Goal: Task Accomplishment & Management: Complete application form

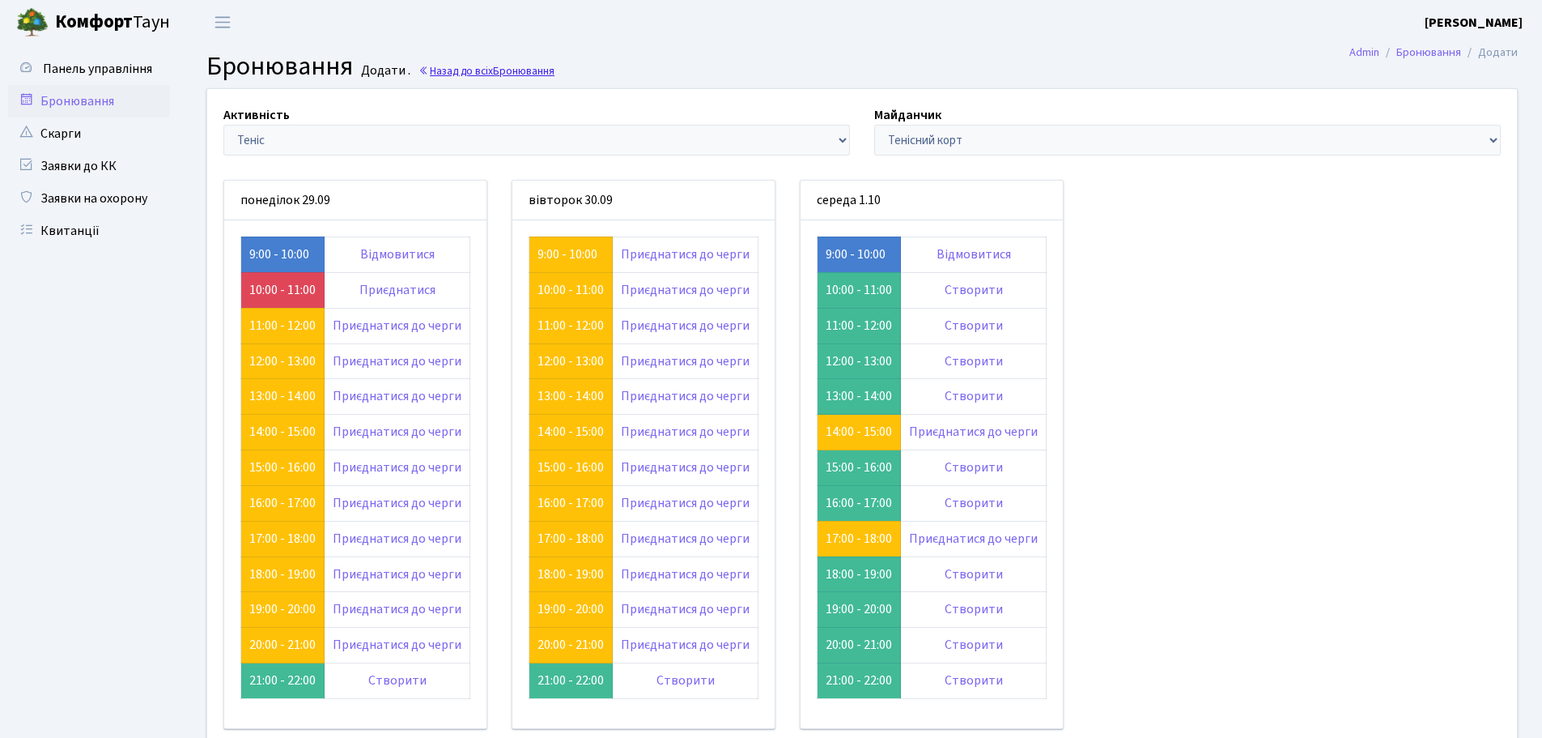
click at [440, 74] on link "Назад до всіх Бронювання" at bounding box center [487, 70] width 136 height 15
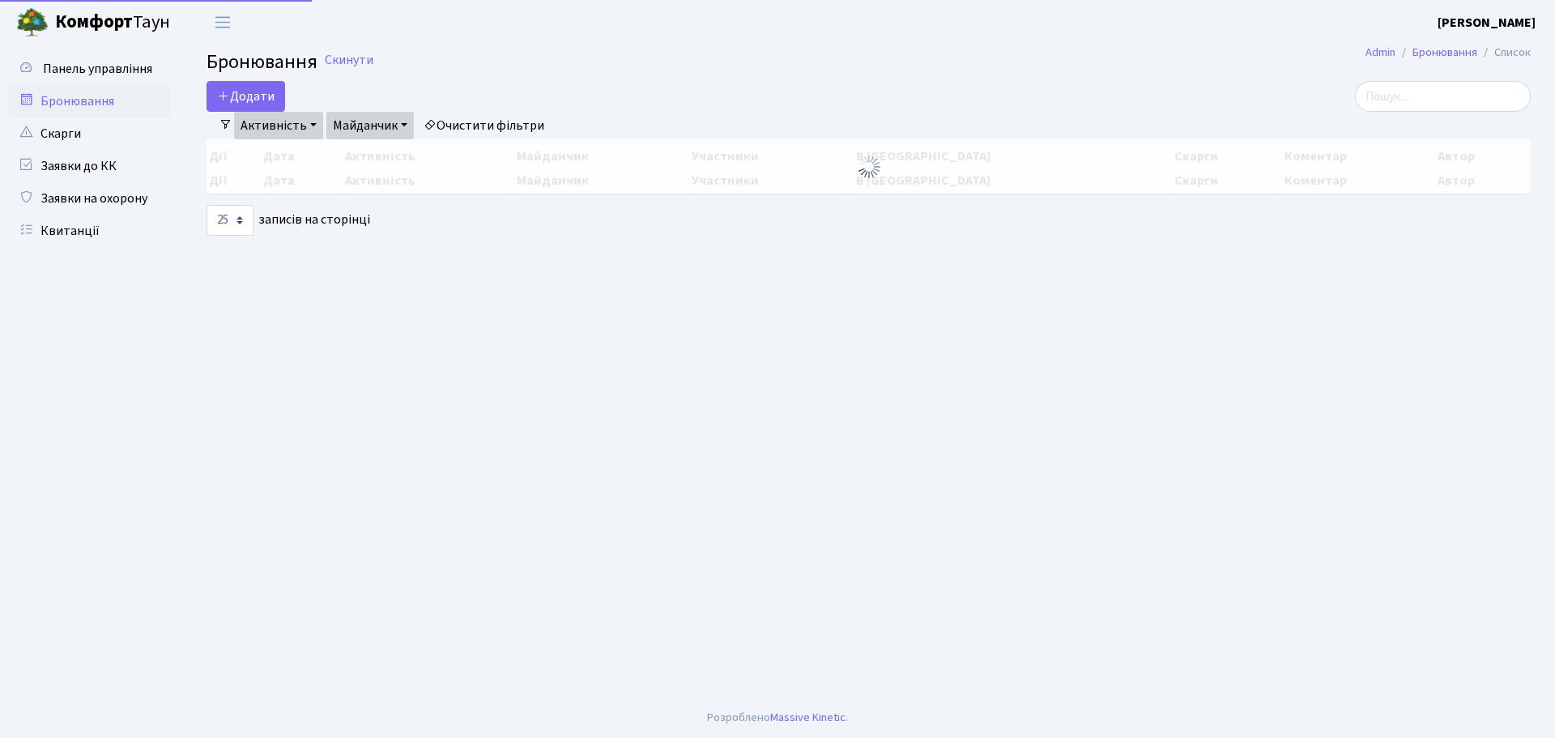
select select "25"
click at [250, 92] on button "Додати" at bounding box center [245, 96] width 79 height 31
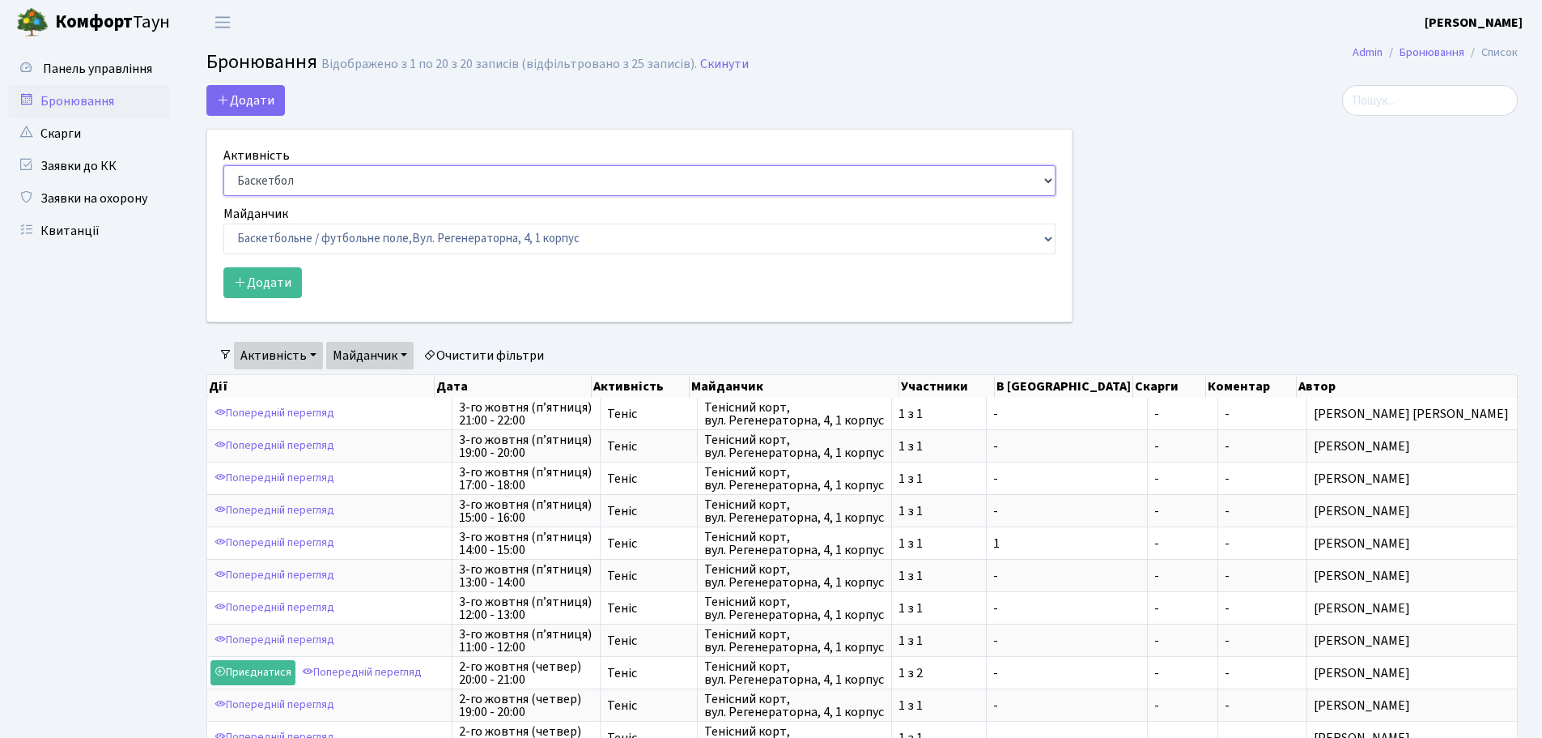
click at [326, 184] on select "Баскетбол Волейбол Йога Катання на роликах Настільний теніс Теніс Футбол Фітнес" at bounding box center [639, 180] width 832 height 31
select select "7"
click at [223, 165] on select "Баскетбол Волейбол Йога Катання на роликах Настільний теніс Теніс Футбол Фітнес" at bounding box center [639, 180] width 832 height 31
click at [343, 240] on select "Баскетбольне / футбольне поле, Вул. Регенераторна, 4, 1 корпус Баскетбольне пол…" at bounding box center [639, 238] width 832 height 31
select select "1"
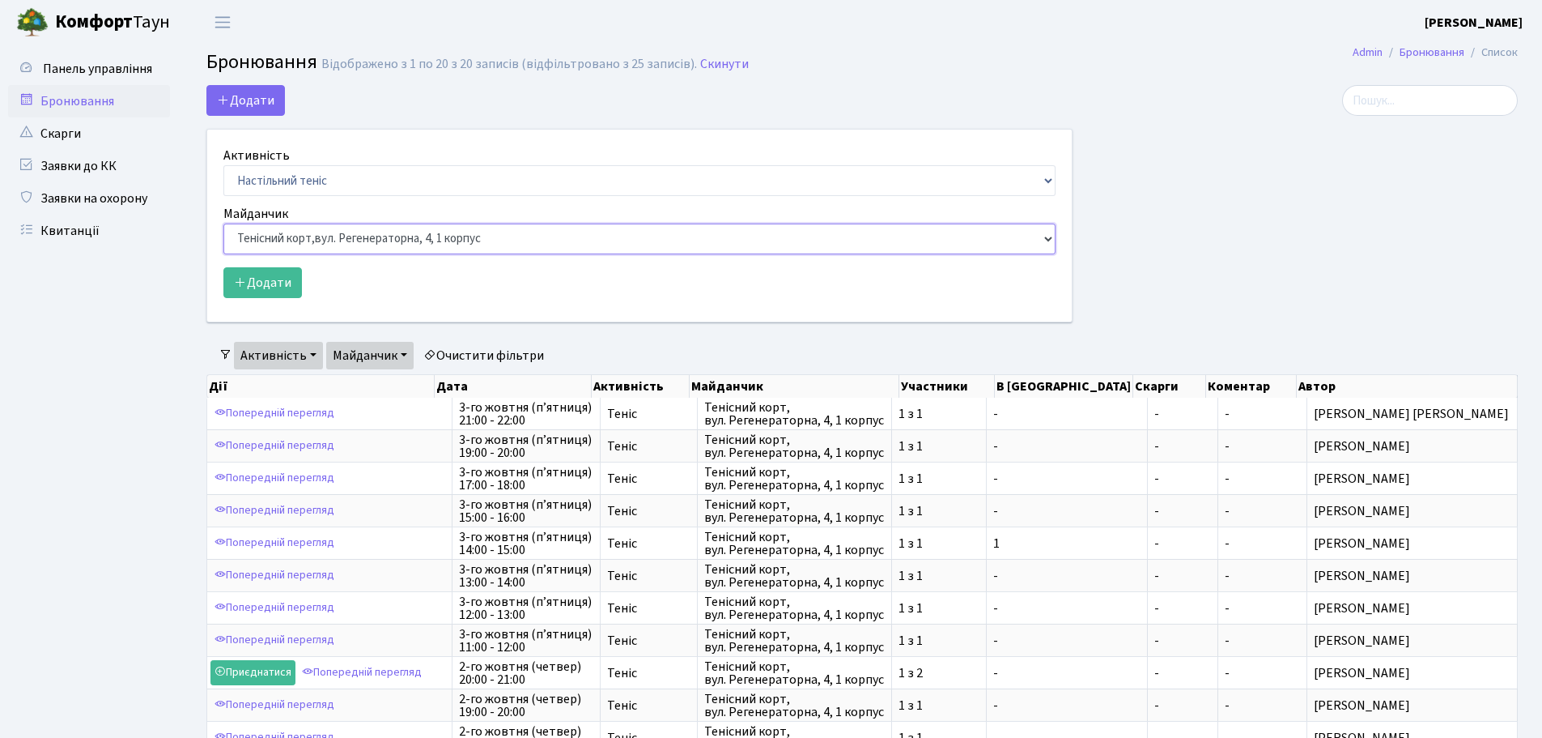
click at [223, 223] on select "Баскетбольне / футбольне поле, Вул. Регенераторна, 4, 1 корпус Баскетбольне пол…" at bounding box center [639, 238] width 832 height 31
click at [257, 285] on button "Додати" at bounding box center [262, 282] width 79 height 31
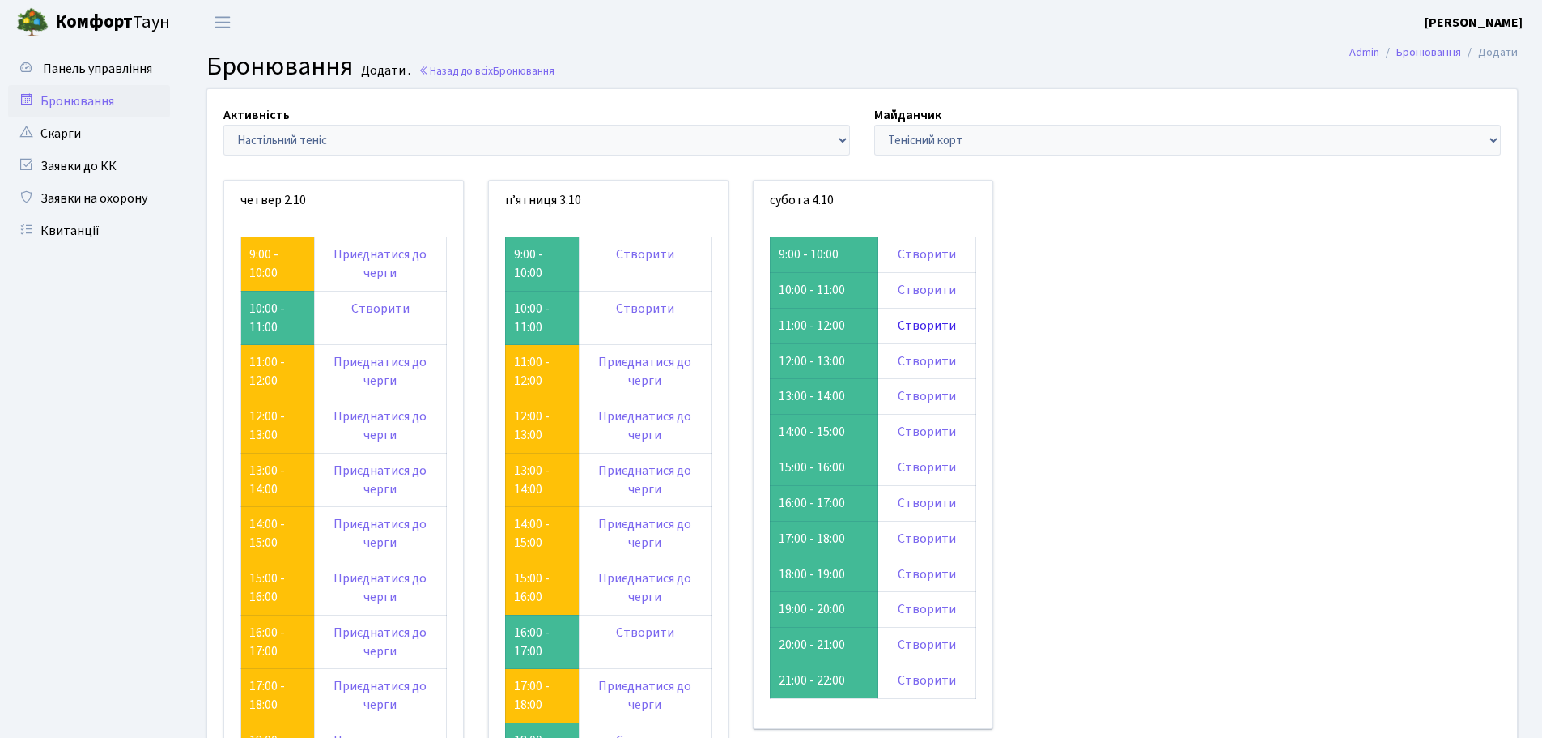
click at [905, 331] on link "Створити" at bounding box center [927, 326] width 58 height 18
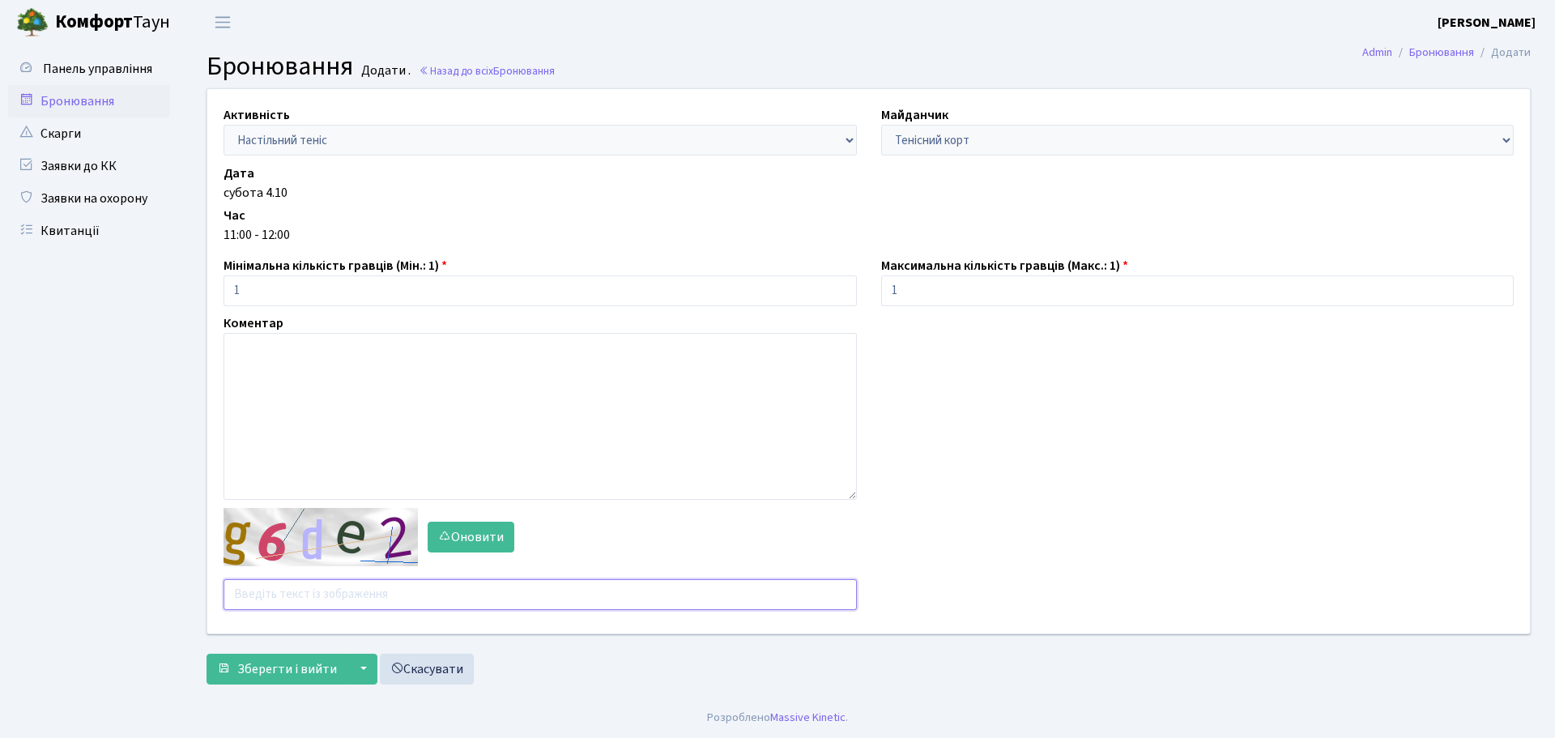
click at [351, 592] on input "text" at bounding box center [539, 594] width 633 height 31
type input "8aagh"
click at [206, 653] on button "Зберегти і вийти" at bounding box center [276, 668] width 141 height 31
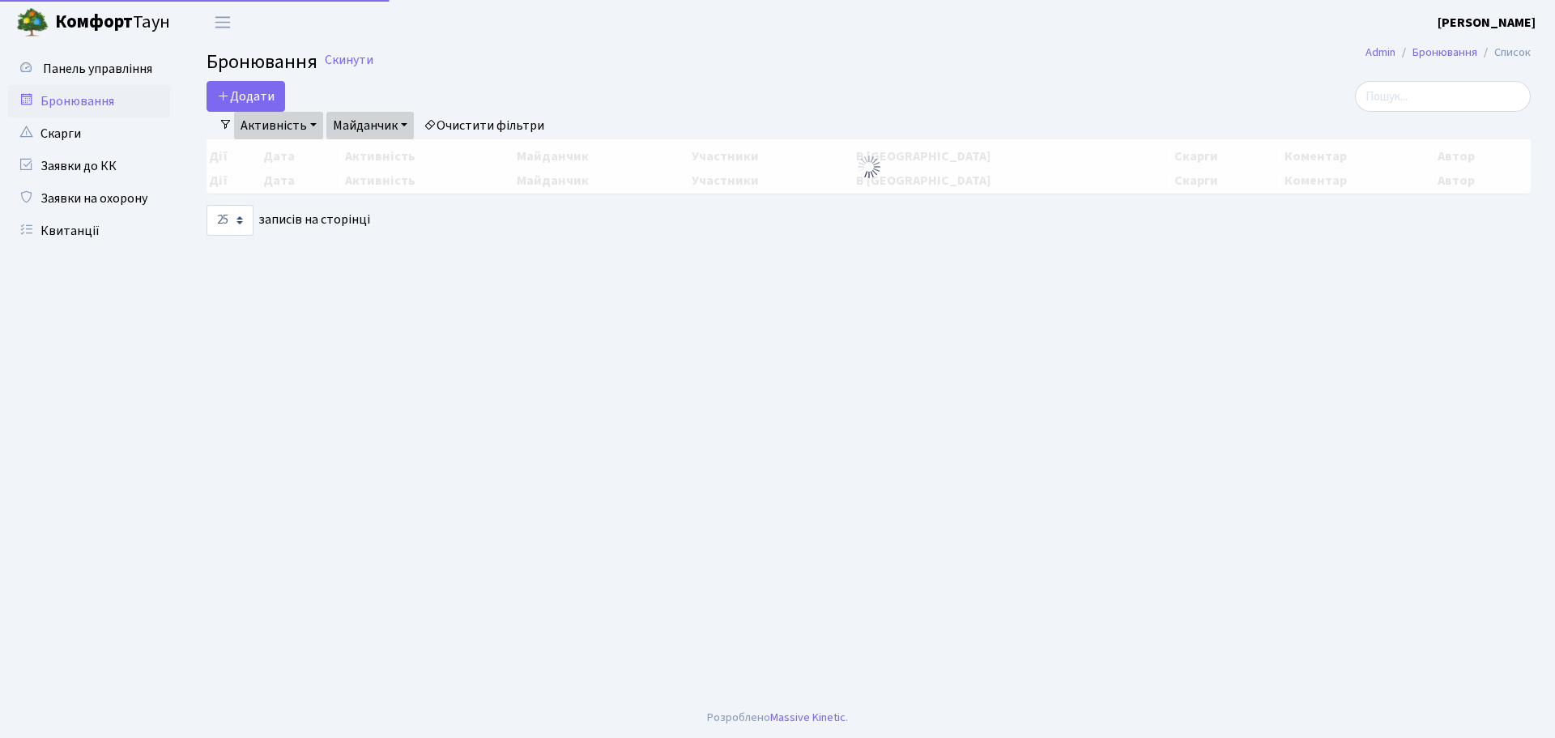
select select "25"
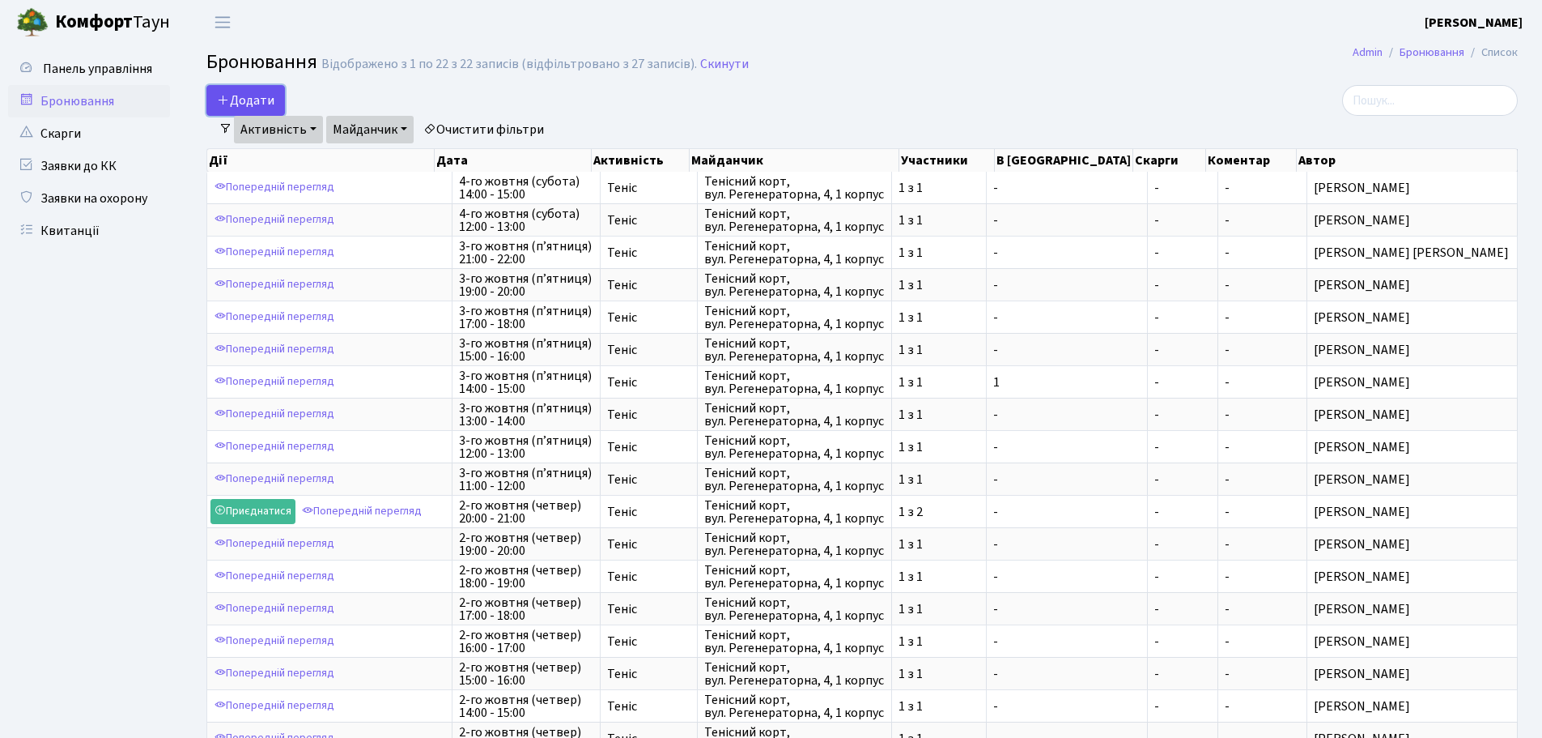
click at [236, 101] on button "Додати" at bounding box center [245, 100] width 79 height 31
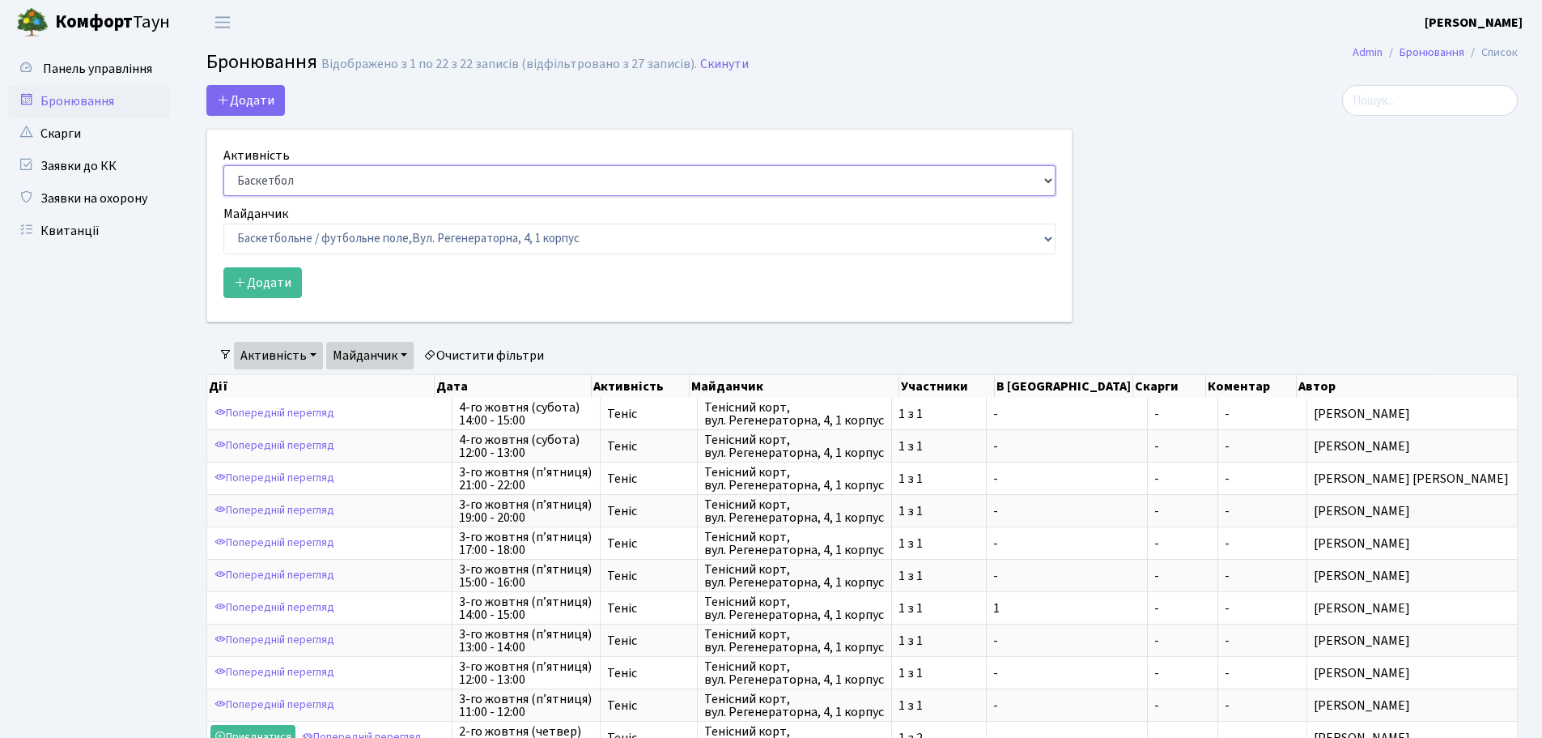
click at [317, 183] on select "Баскетбол Волейбол Йога Катання на роликах Настільний теніс Теніс Футбол Фітнес" at bounding box center [639, 180] width 832 height 31
select select "1"
click at [223, 165] on select "Баскетбол Волейбол Йога Катання на роликах Настільний теніс Теніс Футбол Фітнес" at bounding box center [639, 180] width 832 height 31
click at [345, 250] on select "Баскетбольне / футбольне поле, Вул. Регенераторна, 4, 1 корпус Баскетбольне пол…" at bounding box center [639, 238] width 832 height 31
select select "1"
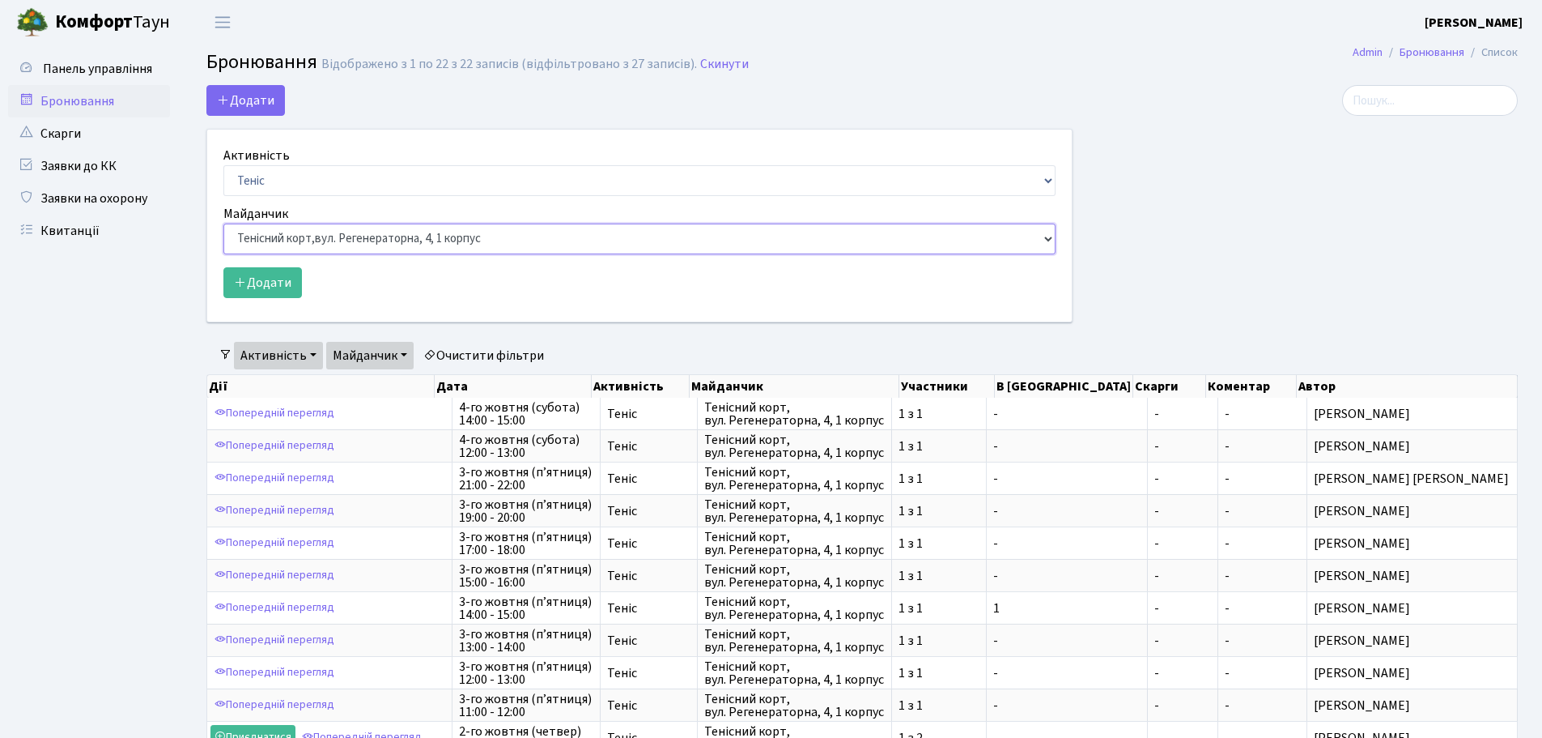
click at [223, 223] on select "Баскетбольне / футбольне поле, Вул. Регенераторна, 4, 1 корпус Баскетбольне пол…" at bounding box center [639, 238] width 832 height 31
click at [266, 287] on button "Додати" at bounding box center [262, 282] width 79 height 31
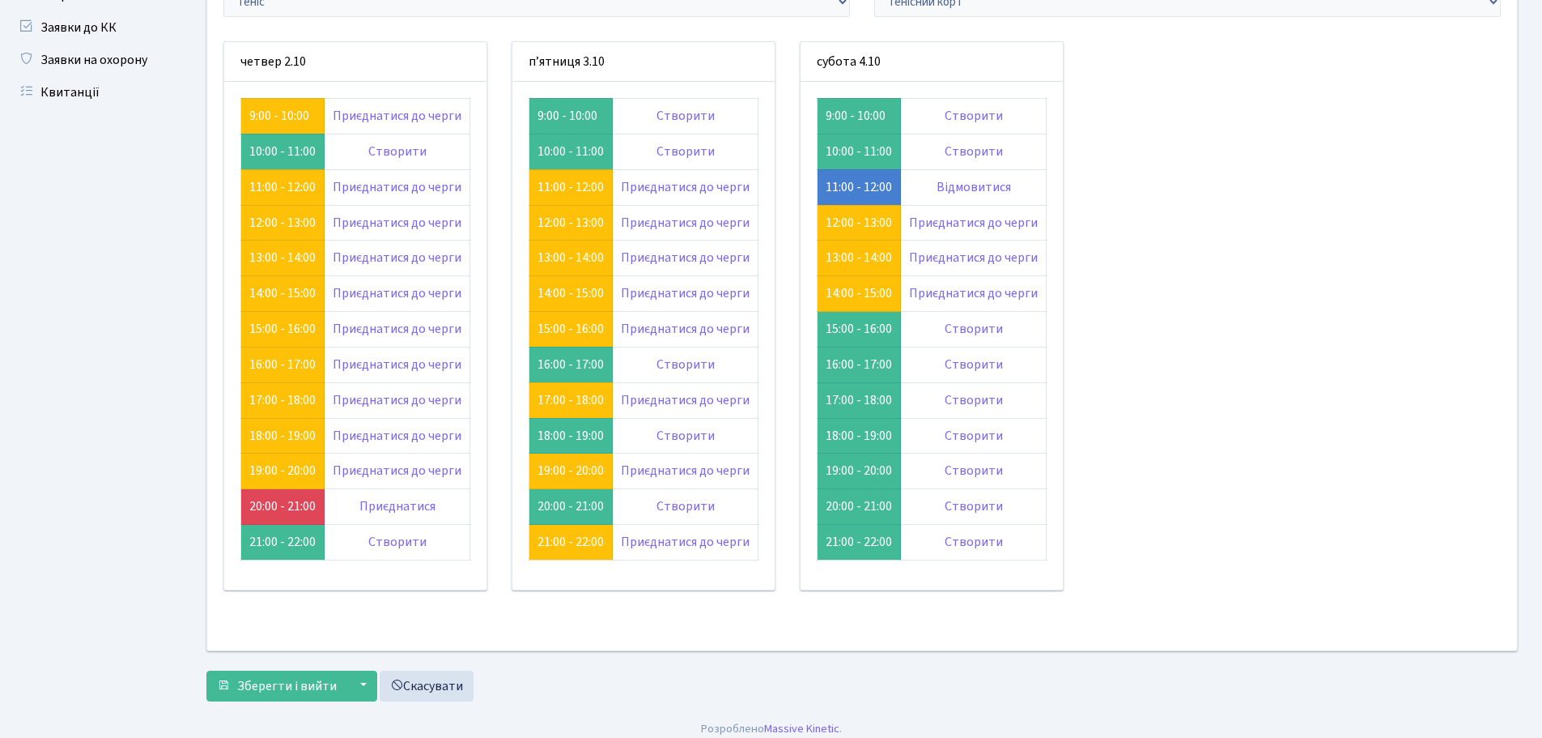
scroll to position [150, 0]
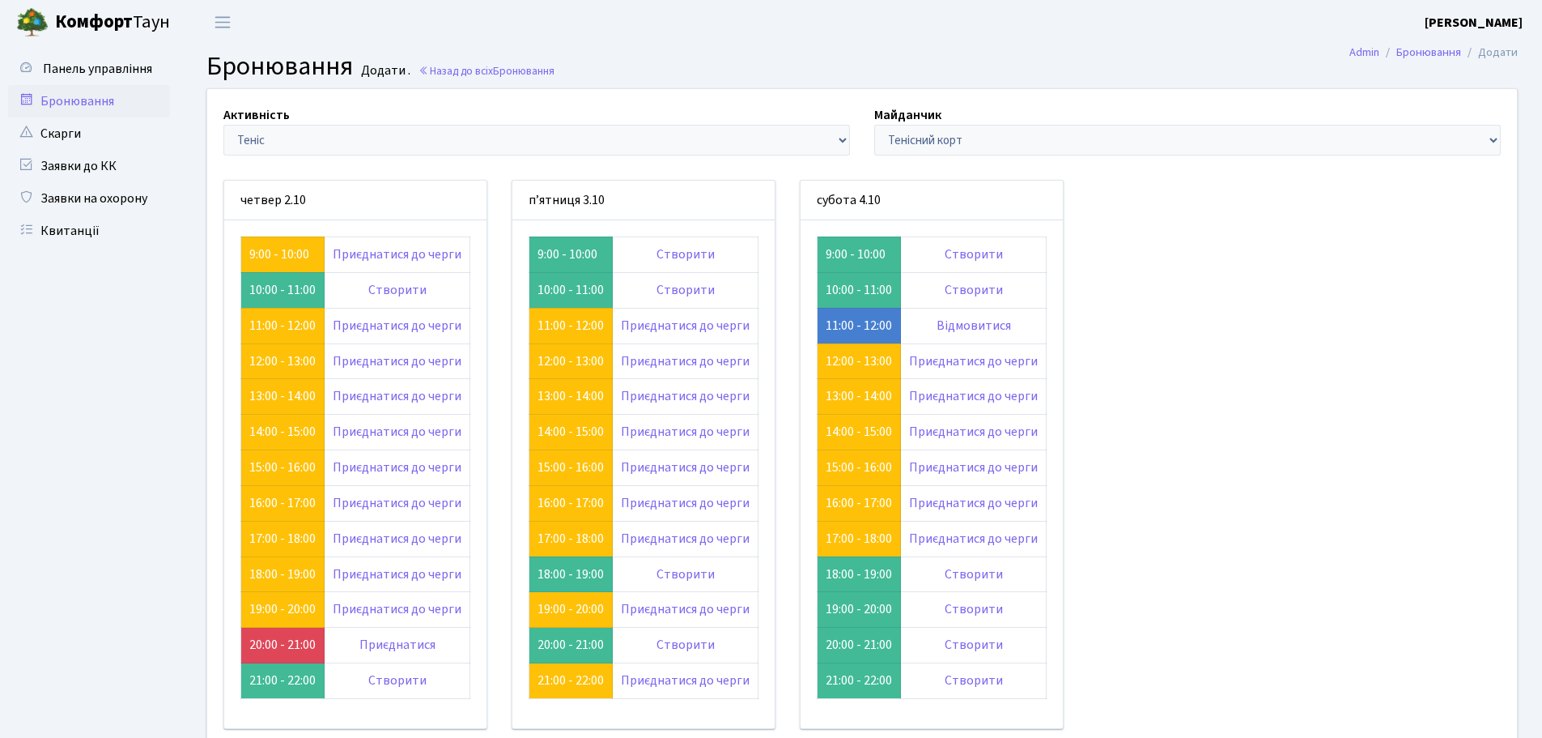
scroll to position [150, 0]
